Goal: Transaction & Acquisition: Register for event/course

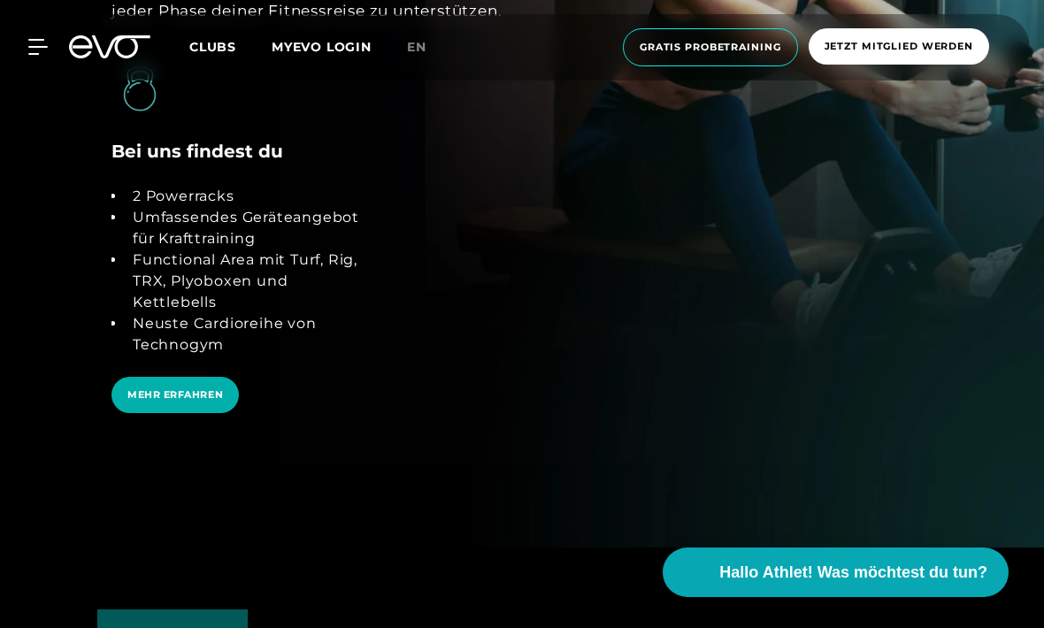
scroll to position [3331, 0]
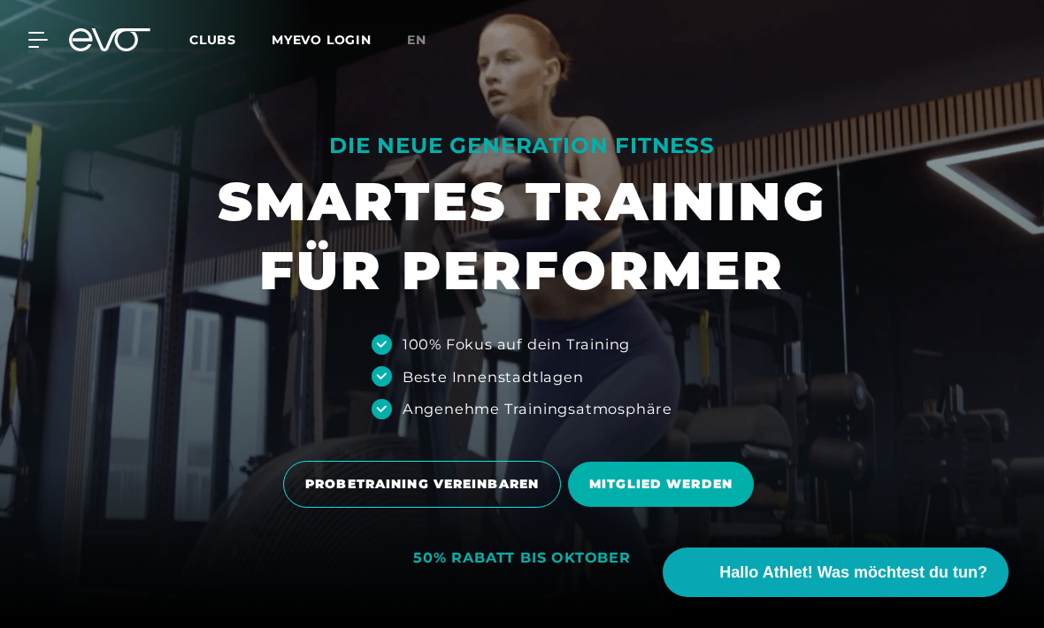
scroll to position [11, 0]
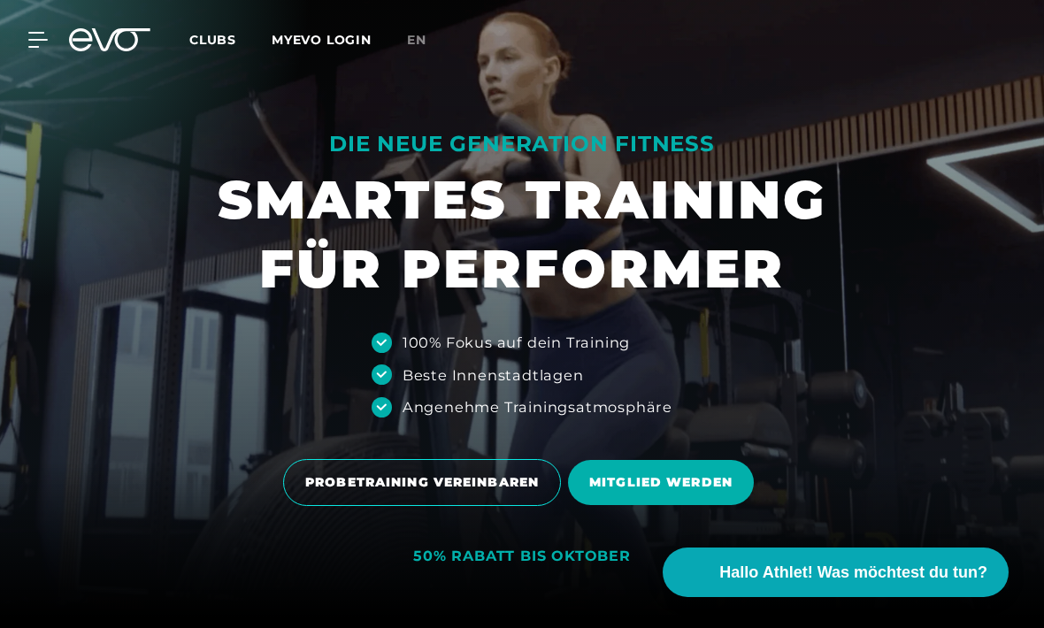
click at [418, 42] on span "en" at bounding box center [416, 40] width 19 height 16
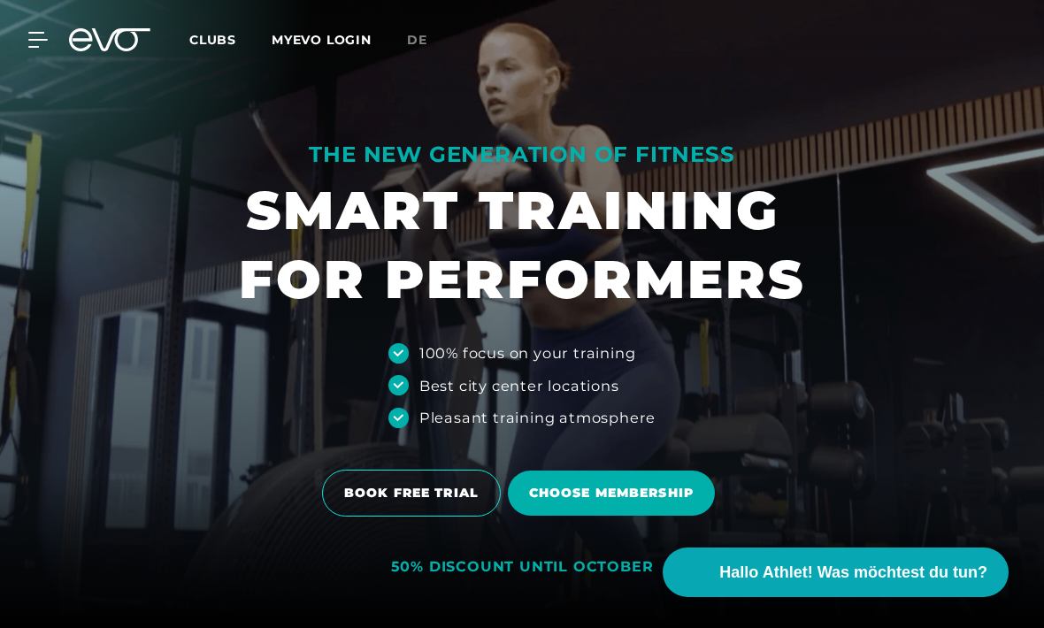
click at [634, 503] on span "Choose membership" at bounding box center [611, 493] width 165 height 19
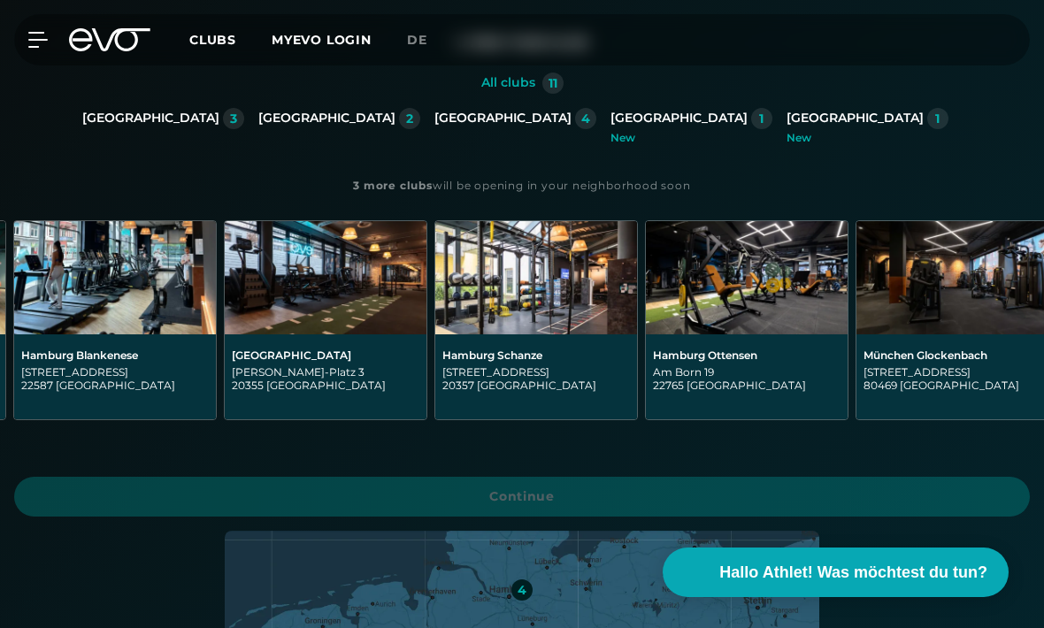
scroll to position [0, 1053]
click at [752, 355] on div "Hamburg Ottensen" at bounding box center [748, 355] width 188 height 13
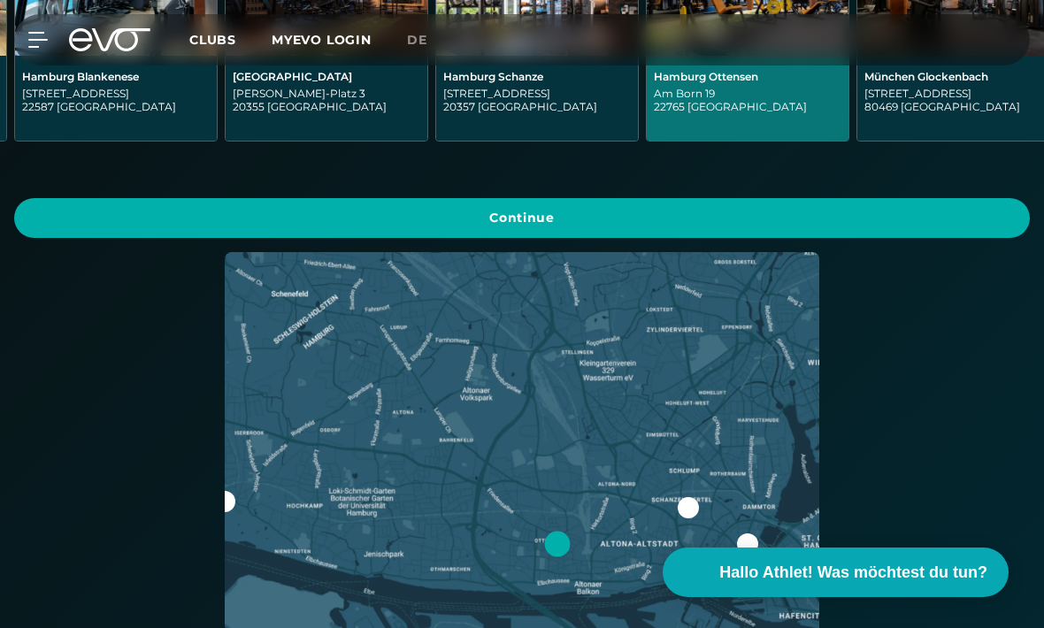
click at [927, 209] on span "Continue" at bounding box center [521, 218] width 973 height 19
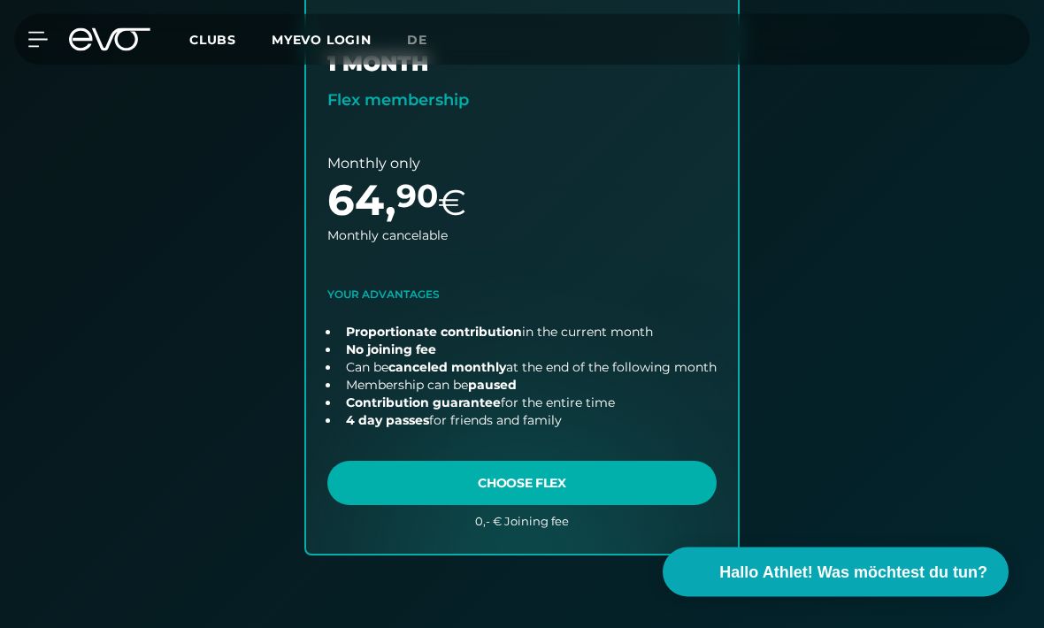
scroll to position [1164, 0]
click at [596, 480] on link "choose plan" at bounding box center [522, 256] width 432 height 596
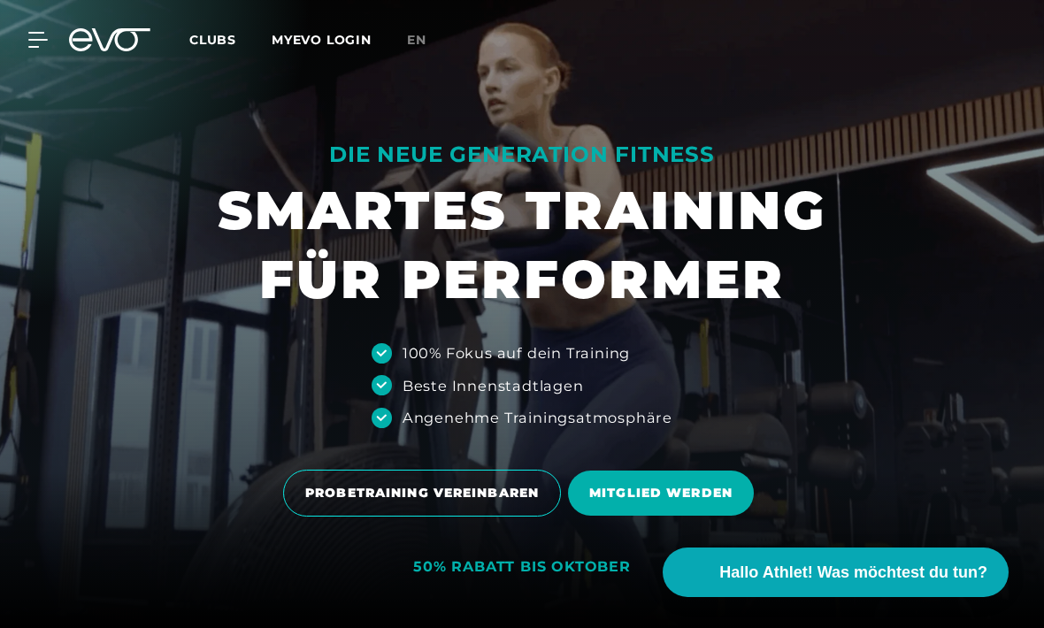
click at [425, 43] on span "en" at bounding box center [416, 40] width 19 height 16
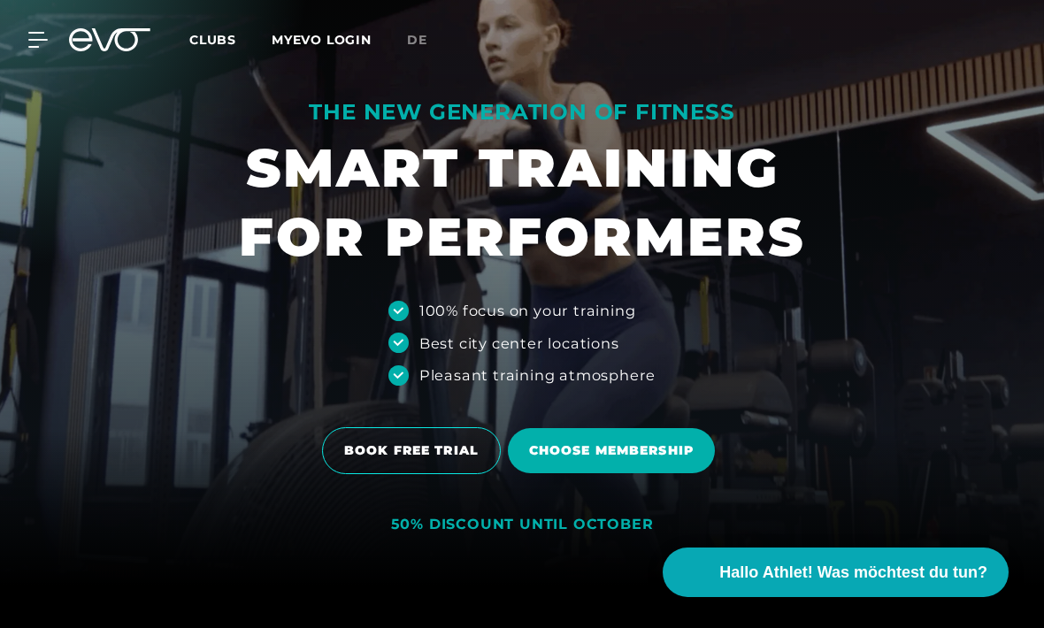
scroll to position [45, 0]
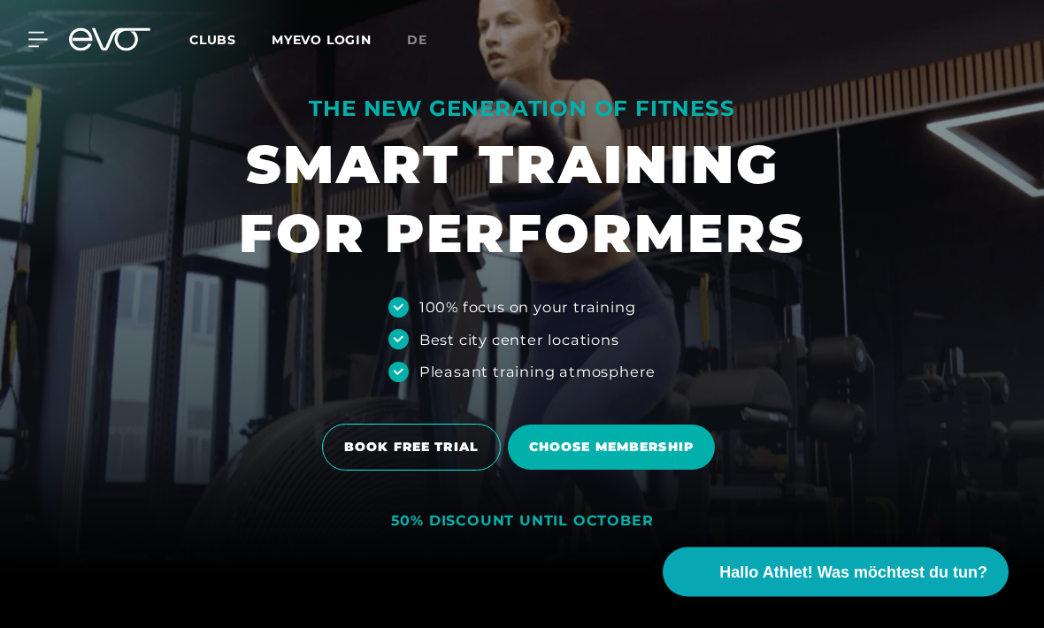
click at [643, 458] on span "Choose membership" at bounding box center [611, 448] width 165 height 19
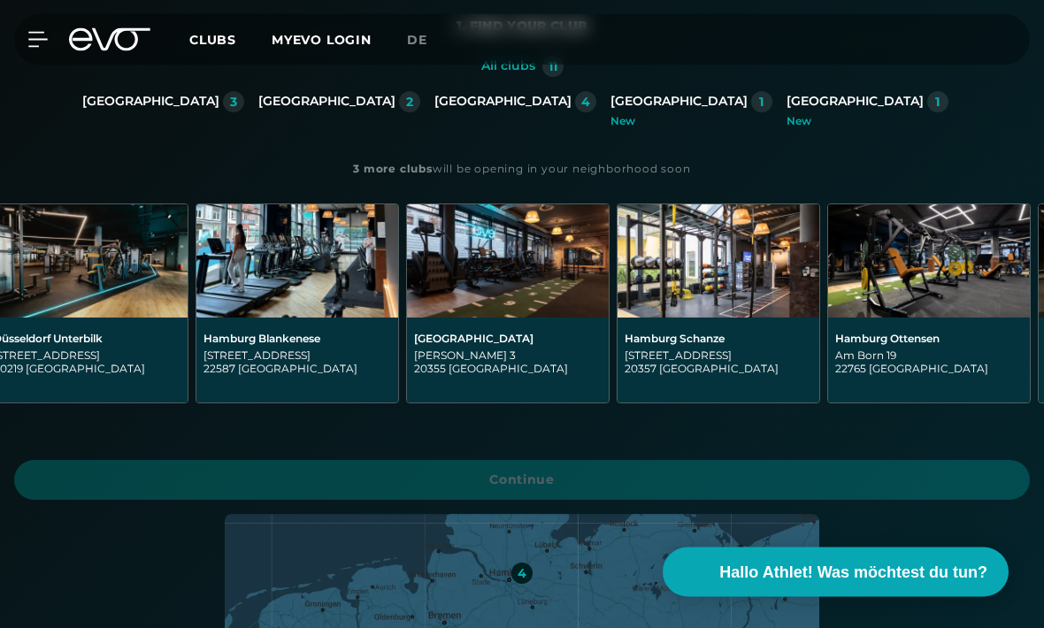
scroll to position [0, 902]
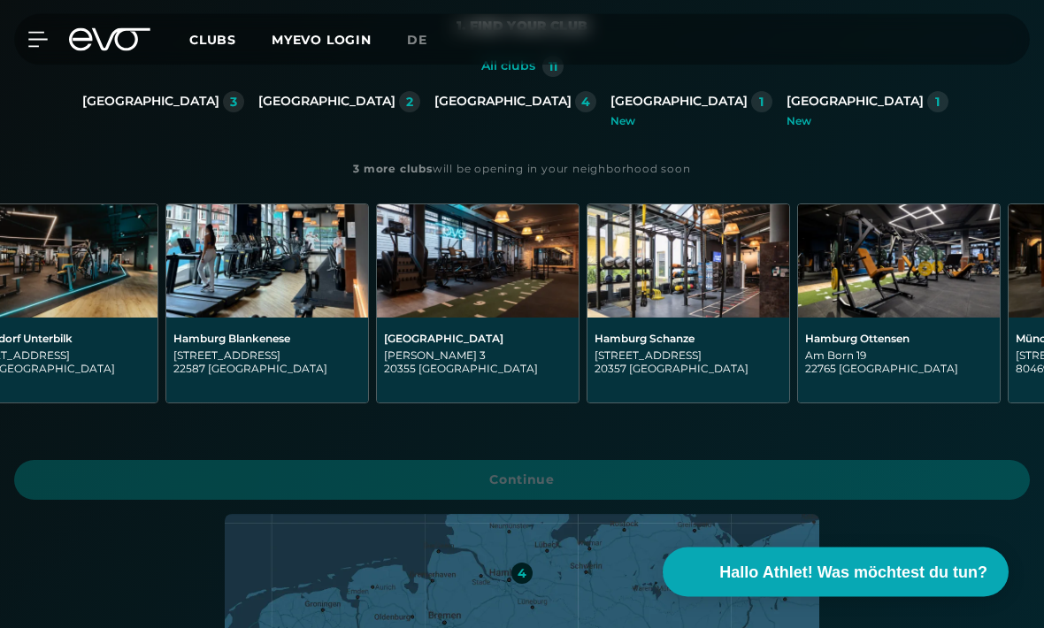
click at [905, 307] on img at bounding box center [899, 261] width 202 height 113
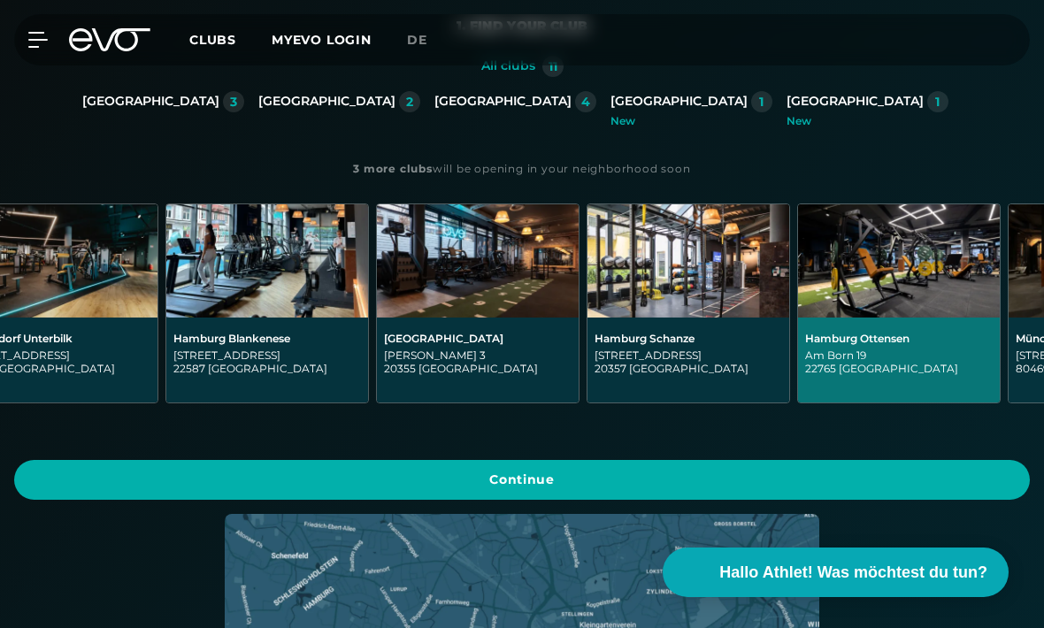
click at [918, 482] on span "Continue" at bounding box center [522, 480] width 1016 height 40
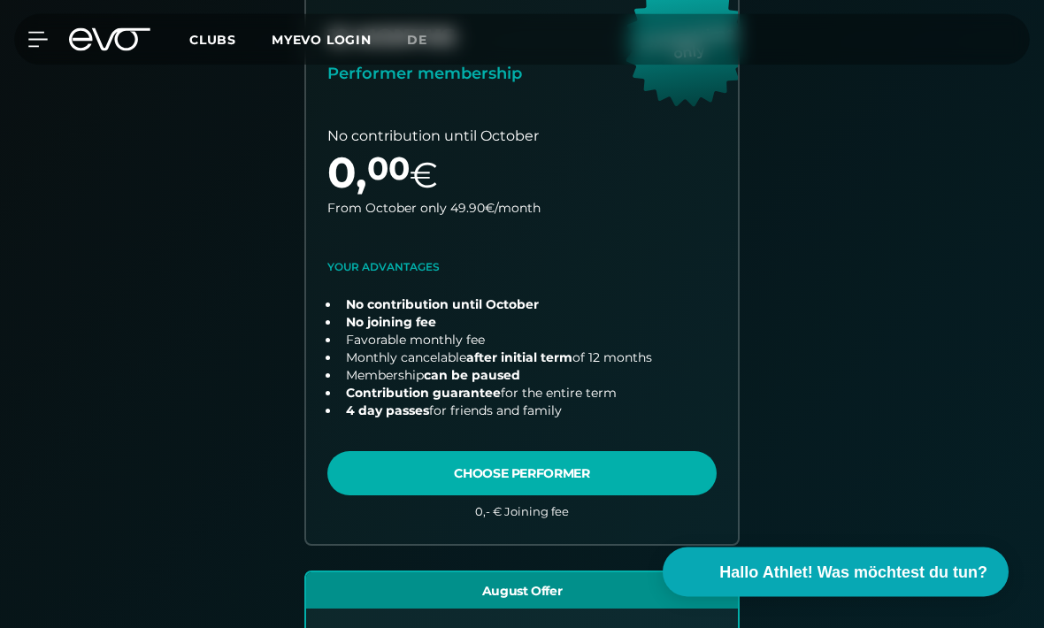
scroll to position [549, 0]
click at [623, 479] on link "choose plan" at bounding box center [522, 256] width 432 height 578
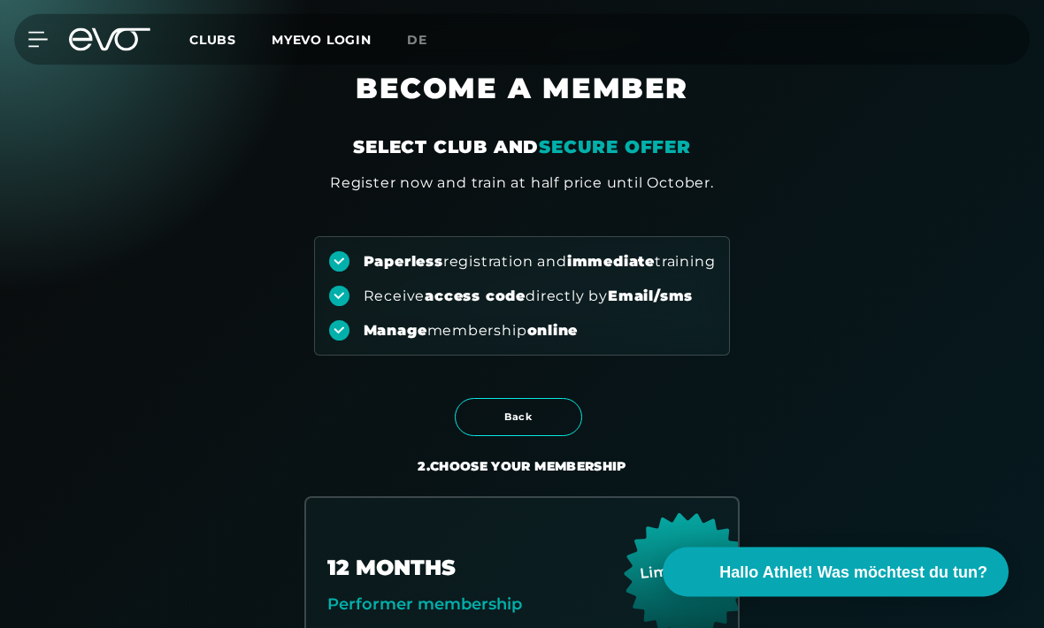
scroll to position [0, 0]
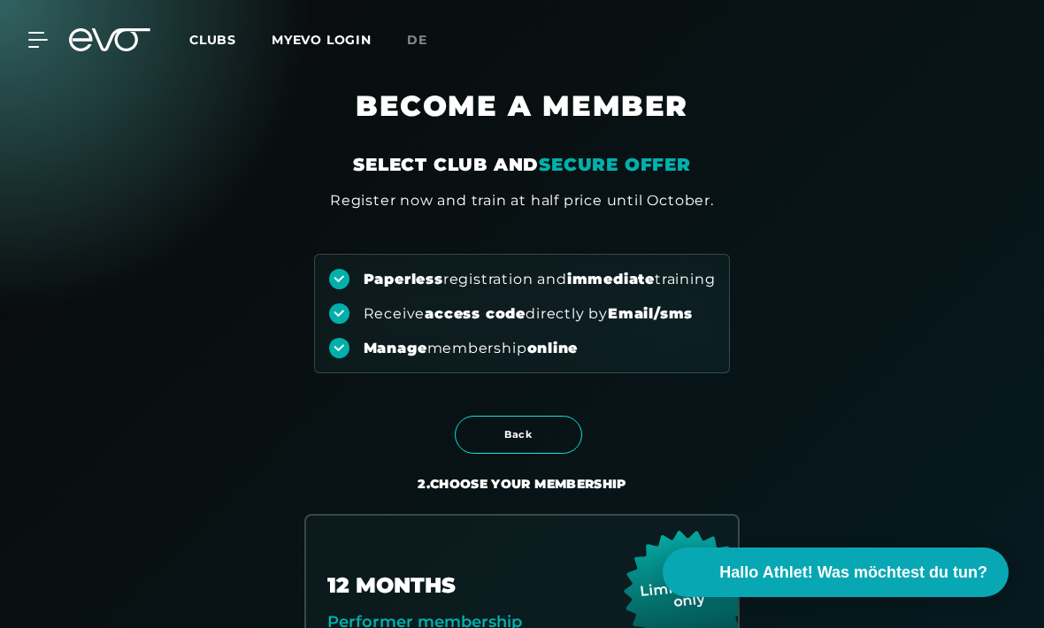
click at [38, 47] on icon at bounding box center [37, 40] width 19 height 14
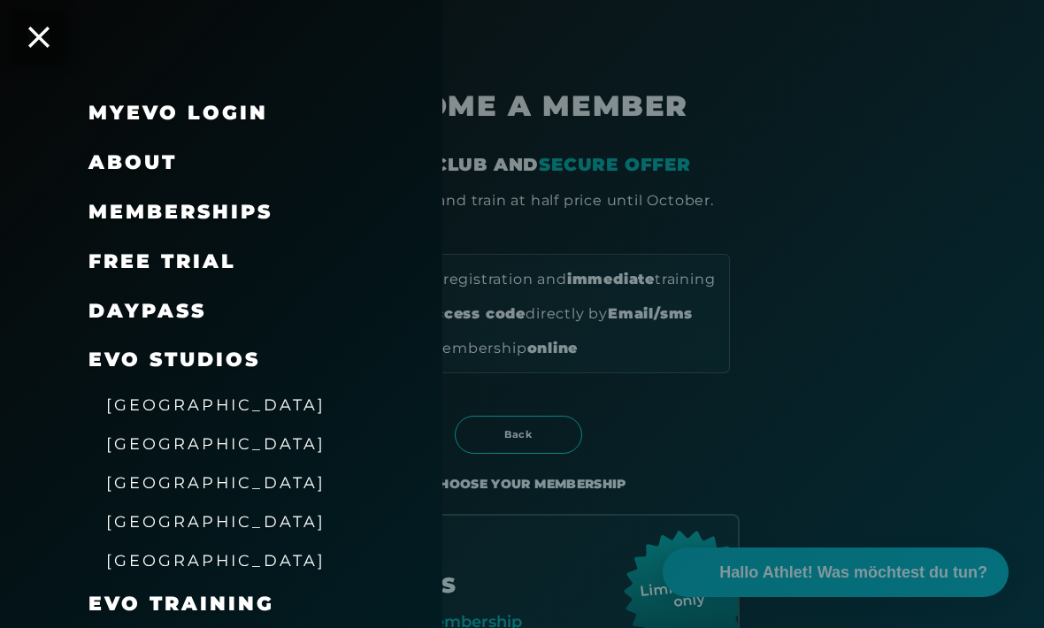
click at [229, 205] on span "Memberships" at bounding box center [180, 212] width 184 height 24
click at [112, 268] on span "free trial" at bounding box center [162, 262] width 148 height 24
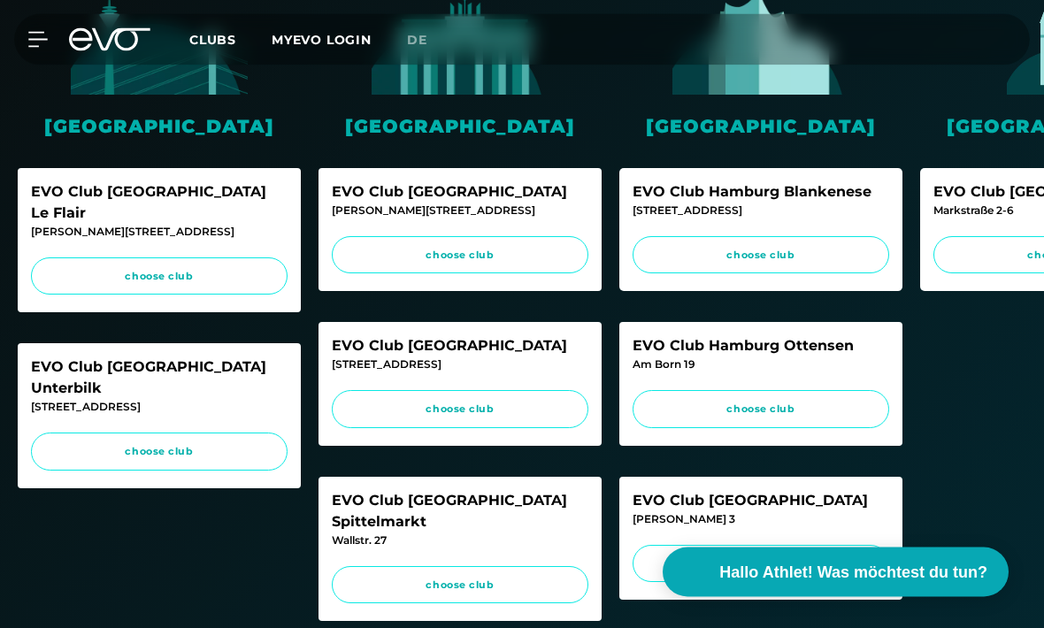
scroll to position [431, 0]
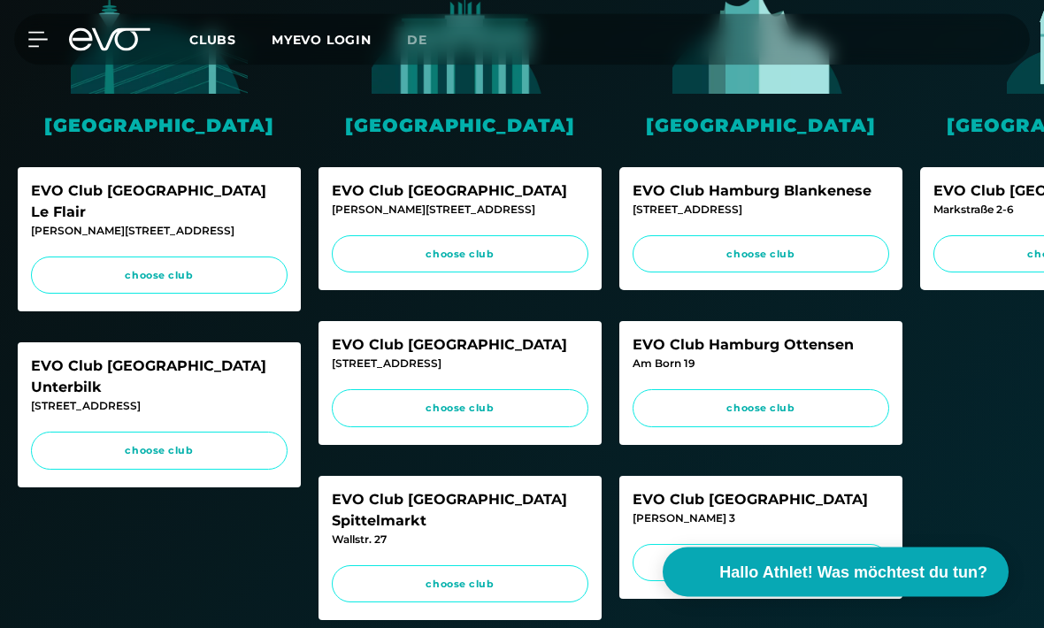
click at [686, 411] on span "choose club" at bounding box center [761, 409] width 223 height 15
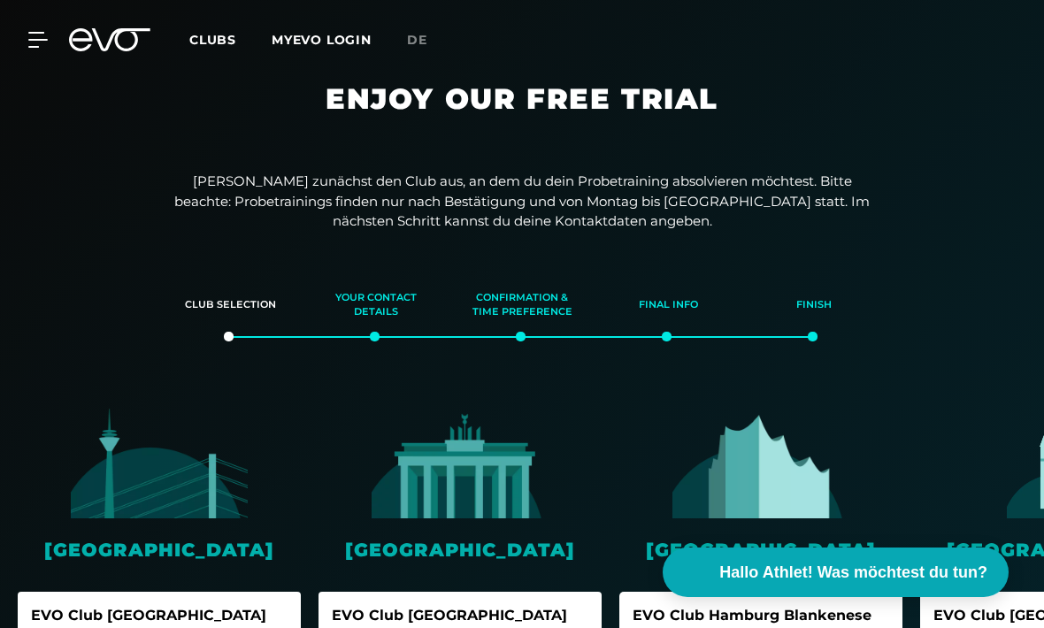
scroll to position [0, 0]
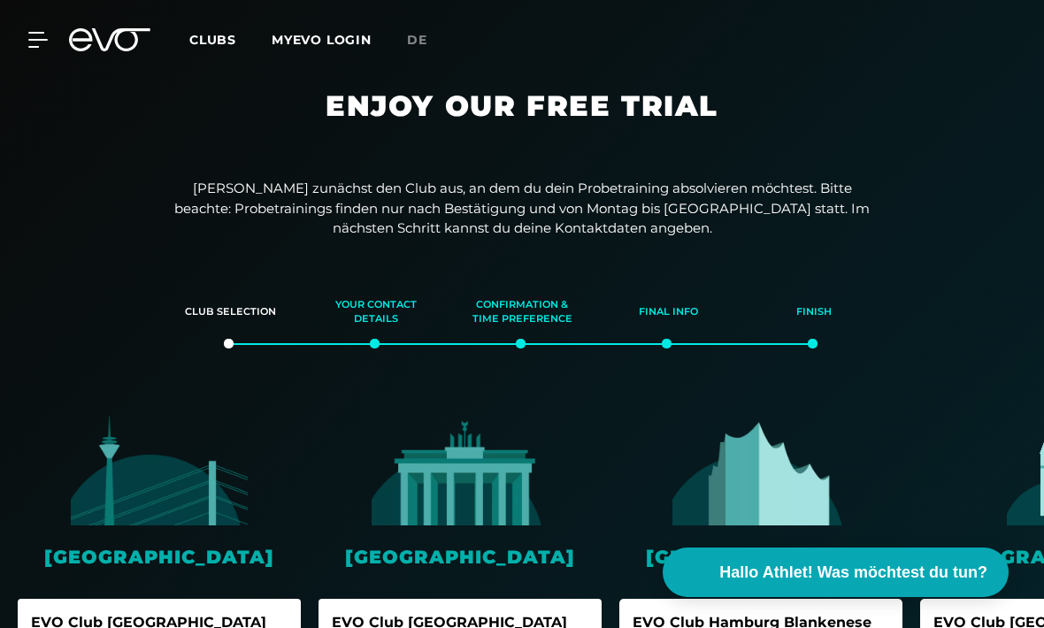
click at [46, 37] on icon at bounding box center [37, 40] width 19 height 16
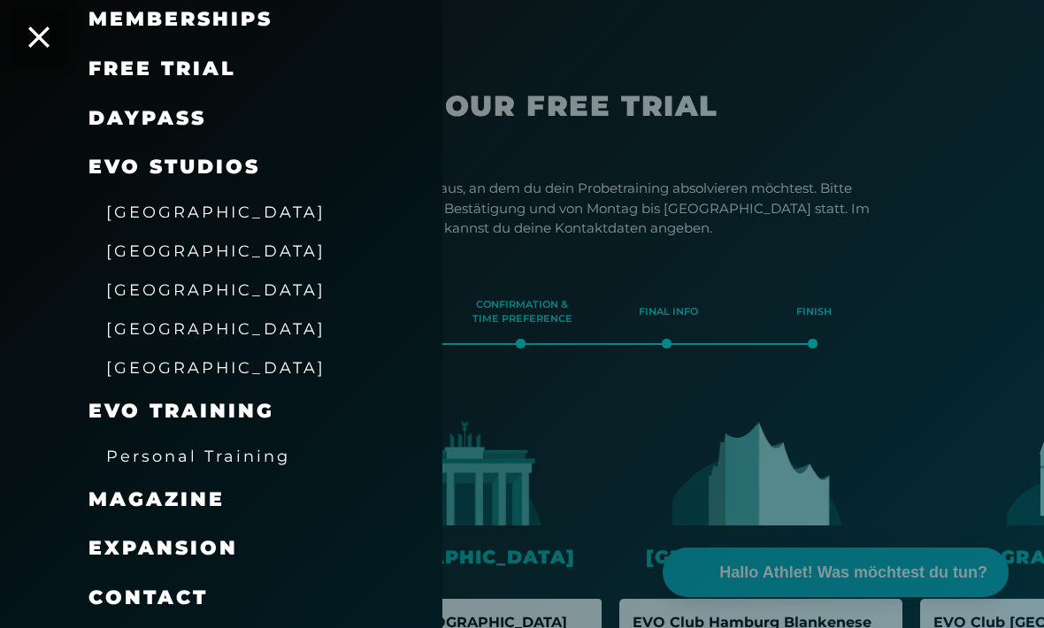
scroll to position [193, 0]
click at [121, 412] on span "EVO Training" at bounding box center [181, 411] width 186 height 24
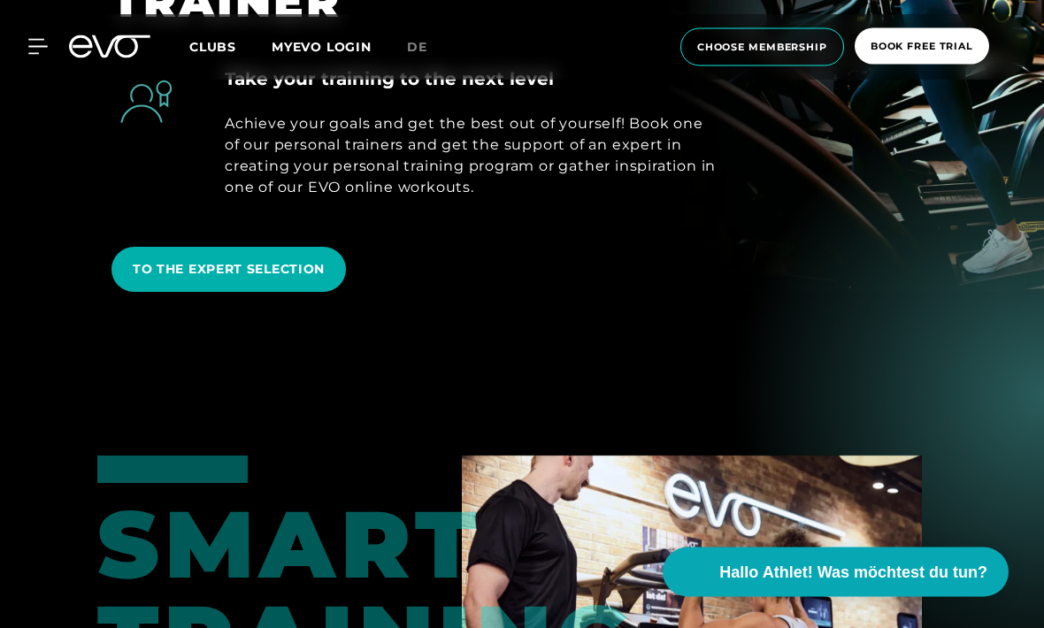
scroll to position [919, 0]
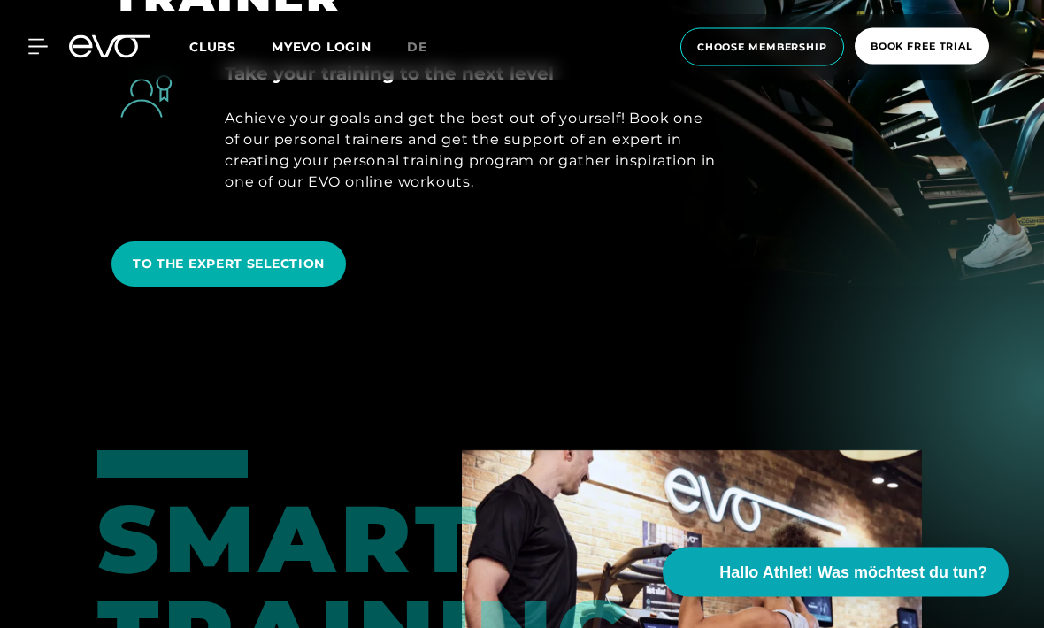
click at [195, 274] on span "TO THE EXPERT SELECTION" at bounding box center [229, 265] width 192 height 19
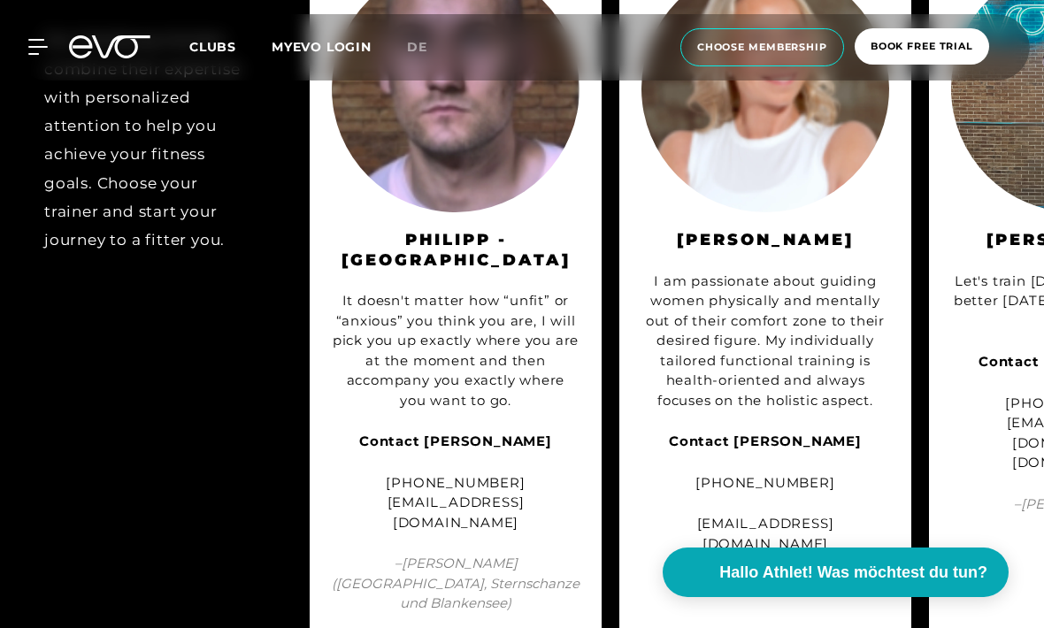
click at [207, 39] on span "Clubs" at bounding box center [212, 47] width 47 height 16
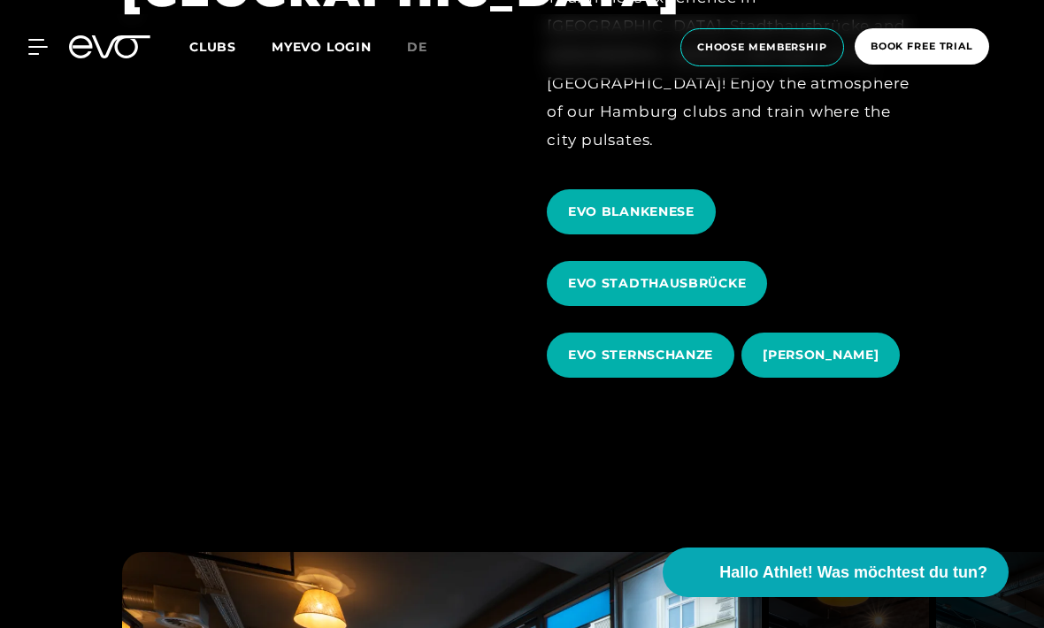
scroll to position [750, 0]
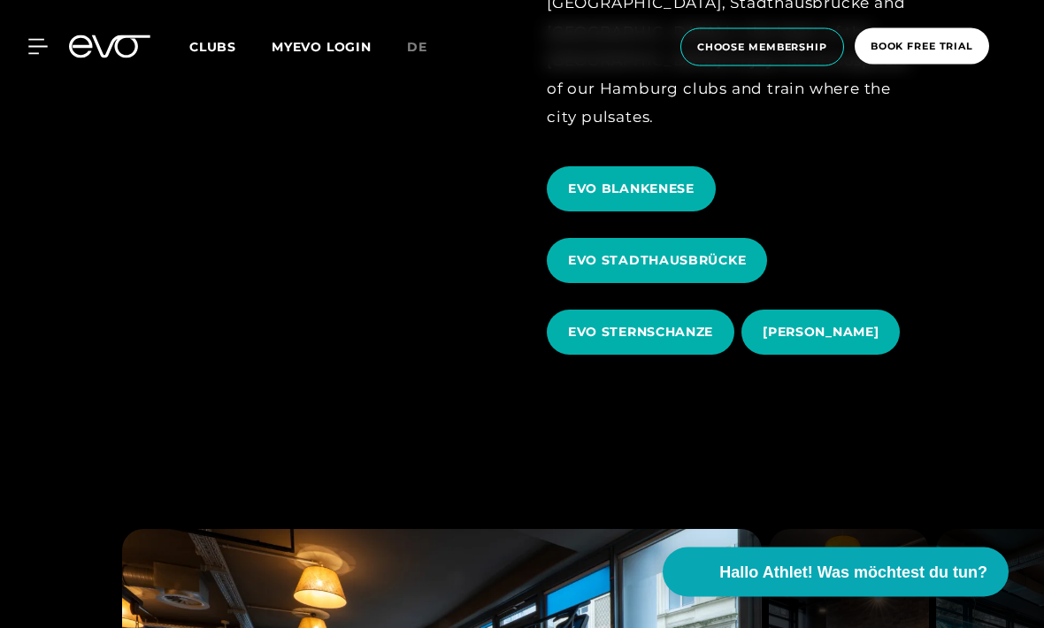
click at [789, 356] on span "EVO OTTENSEN" at bounding box center [821, 333] width 158 height 45
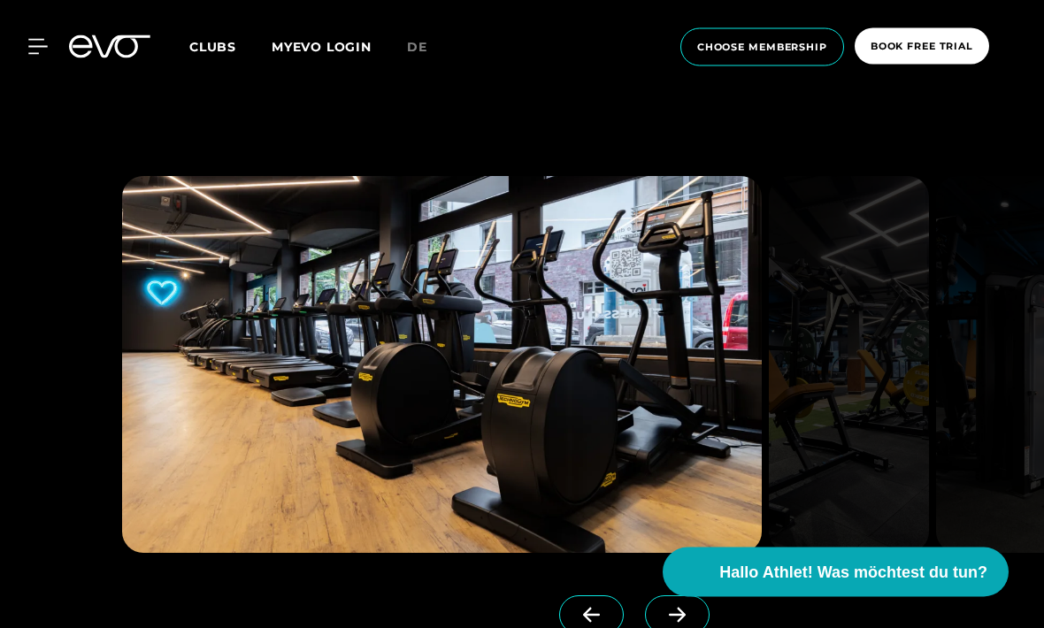
scroll to position [1290, 0]
